Goal: Task Accomplishment & Management: Use online tool/utility

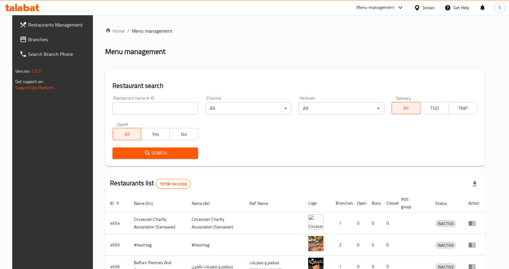
click at [37, 37] on span "Branches" at bounding box center [60, 39] width 64 height 7
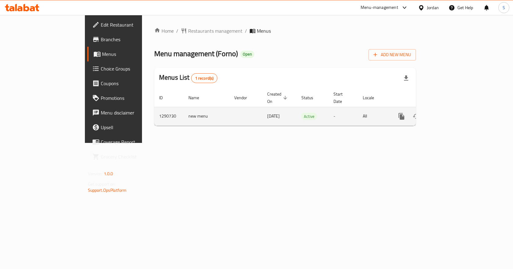
click at [449, 113] on icon "enhanced table" at bounding box center [445, 116] width 7 height 7
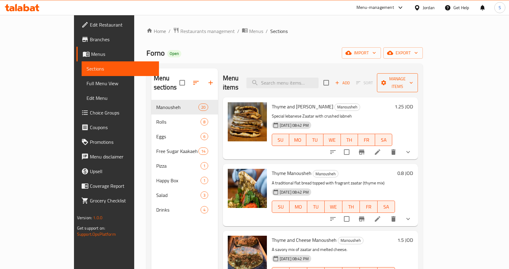
click at [413, 79] on span "Manage items" at bounding box center [396, 82] width 31 height 15
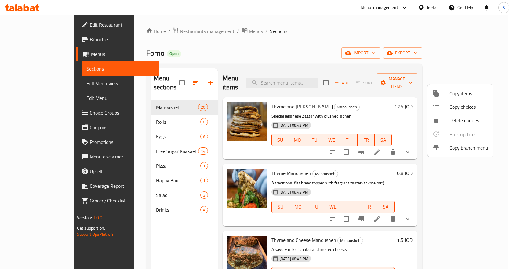
click at [457, 150] on span "Copy branch menu" at bounding box center [469, 147] width 39 height 7
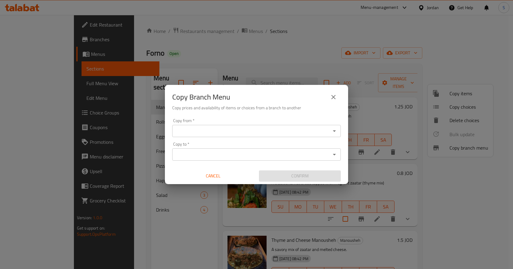
click at [271, 124] on div "Copy from   * Copy from *" at bounding box center [256, 128] width 169 height 19
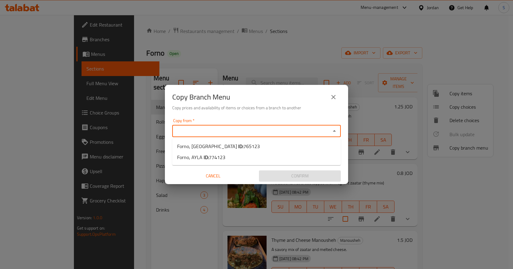
click at [273, 131] on input "Copy from   *" at bounding box center [251, 131] width 155 height 9
click at [243, 147] on span "765123" at bounding box center [251, 146] width 16 height 9
type input "Forno, Mecca Street"
click at [253, 158] on input "Copy to   *" at bounding box center [251, 154] width 155 height 9
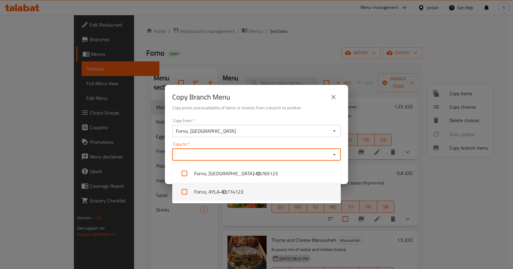
click at [250, 189] on li "Forno, AYLA - ID: 774123" at bounding box center [256, 192] width 169 height 18
checkbox input "true"
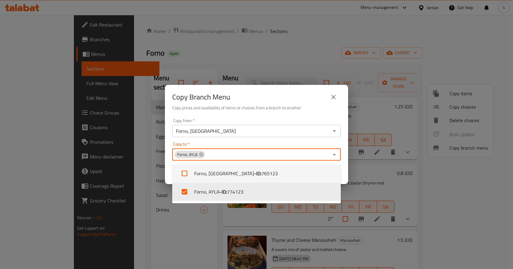
click at [345, 162] on div "Copy from   * Forno, Mecca Street Copy from * Copy to   * Forno, AYLA Copy to *…" at bounding box center [256, 150] width 183 height 68
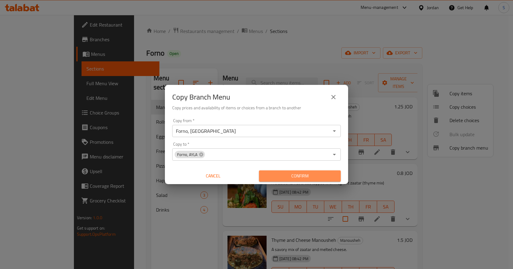
click at [328, 179] on span "Confirm" at bounding box center [300, 176] width 72 height 8
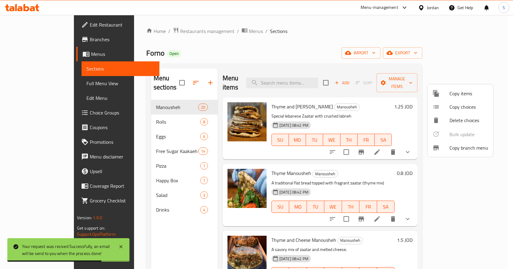
click at [38, 41] on div at bounding box center [256, 134] width 513 height 269
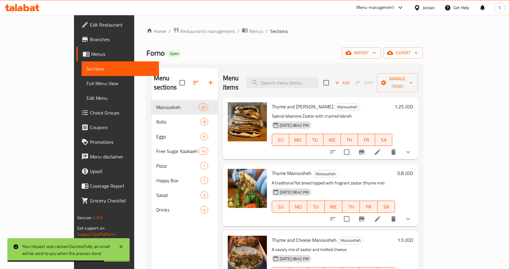
click at [90, 41] on span "Branches" at bounding box center [122, 39] width 64 height 7
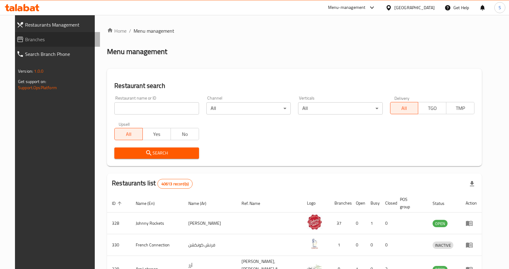
click at [16, 36] on icon at bounding box center [19, 39] width 7 height 7
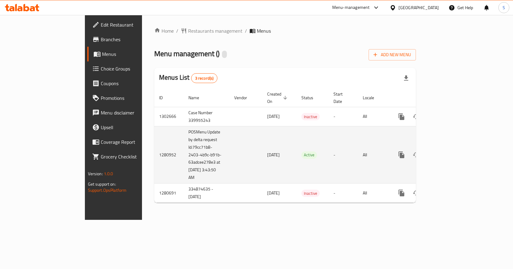
click at [449, 151] on icon "enhanced table" at bounding box center [445, 154] width 7 height 7
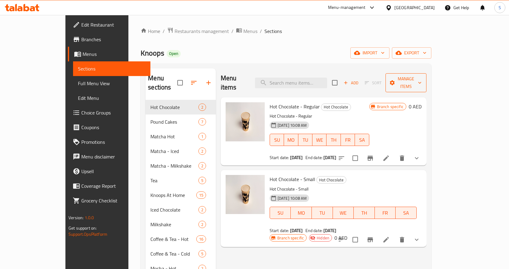
click at [421, 77] on span "Manage items" at bounding box center [405, 82] width 31 height 15
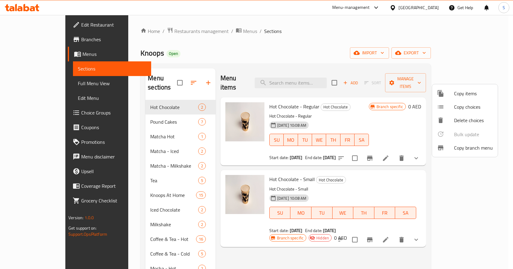
click at [471, 147] on span "Copy branch menu" at bounding box center [473, 147] width 39 height 7
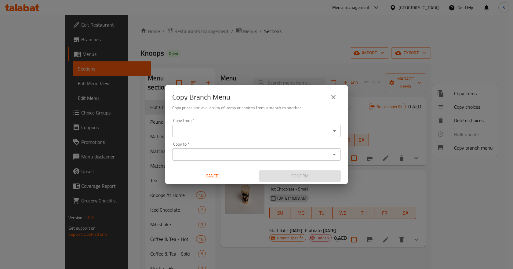
click at [253, 134] on input "Copy from   *" at bounding box center [251, 131] width 155 height 9
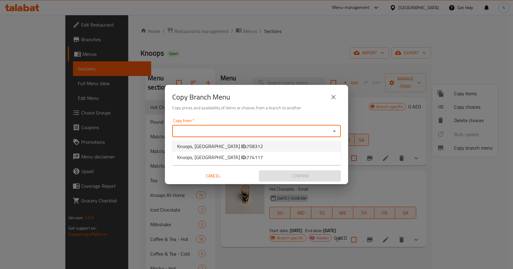
click at [246, 143] on span "758312" at bounding box center [254, 146] width 16 height 9
type input "Knoops, Mirdif City Center"
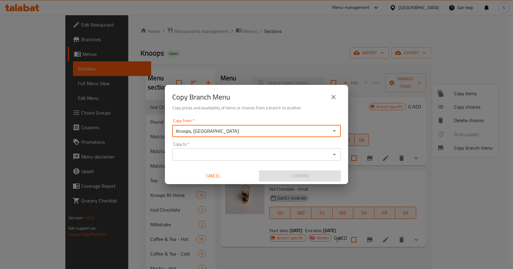
click at [303, 151] on input "Copy to   *" at bounding box center [251, 154] width 155 height 9
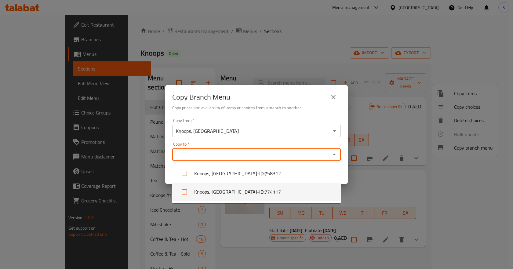
click at [264, 191] on span "774117" at bounding box center [272, 191] width 16 height 7
checkbox input "true"
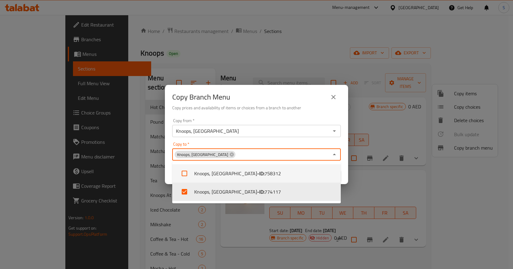
click at [348, 161] on div "Copy from   * Knoops, Mirdif City Center Copy from * Copy to   * Knoops, Meydan…" at bounding box center [256, 150] width 183 height 68
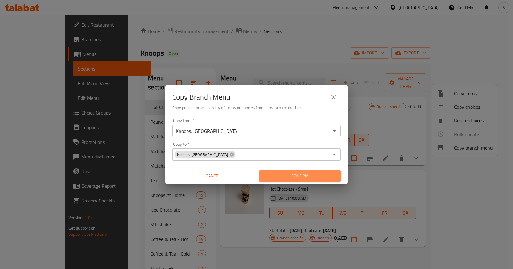
click at [335, 177] on span "Confirm" at bounding box center [300, 176] width 72 height 8
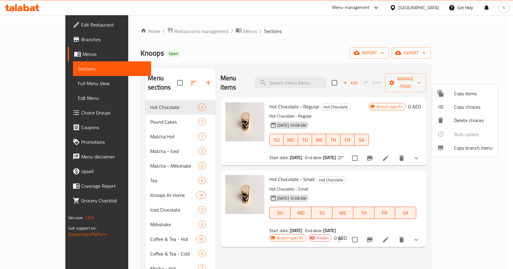
click at [19, 9] on div at bounding box center [256, 134] width 513 height 269
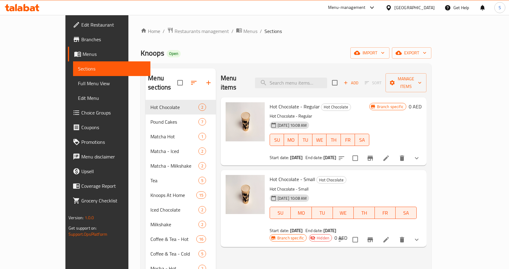
click at [26, 4] on icon at bounding box center [22, 7] width 35 height 7
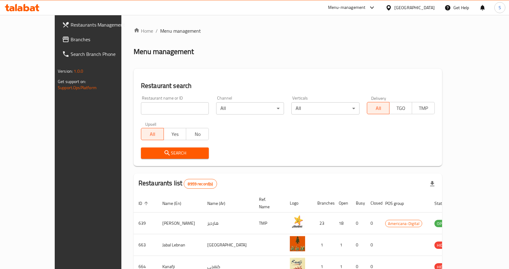
click at [71, 43] on span "Branches" at bounding box center [103, 39] width 64 height 7
